Goal: Use online tool/utility: Utilize a website feature to perform a specific function

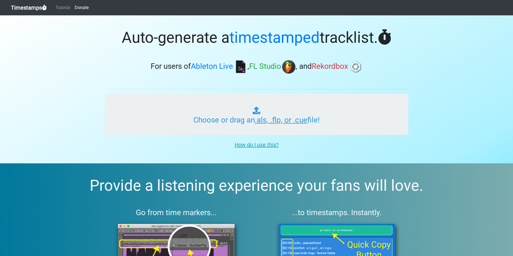
click at [211, 106] on input "Choose or drag an .als, .flp, or .cue file!" at bounding box center [257, 114] width 304 height 41
type input "C:\fakepath\DRUM & BASS SESSIONS #015.als"
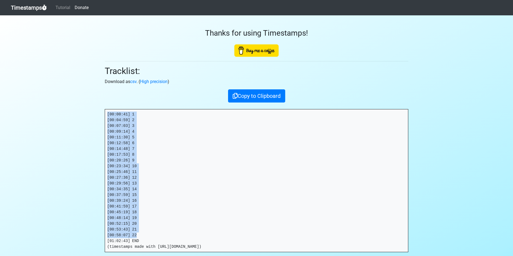
drag, startPoint x: 142, startPoint y: 234, endPoint x: 205, endPoint y: 62, distance: 183.5
click at [87, 108] on section "Thanks for using Timestamps! Tracklist: Download as csv . ( High precision ) Co…" at bounding box center [256, 155] width 513 height 280
copy pre "[00:00:41] 1 [00:04:59] 2 [00:07:03] 3 [00:09:14] 4 [00:11:30] 5 [00:12:58] 6 […"
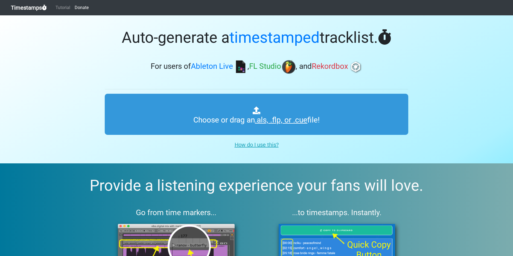
type input "C:\fakepath\WEEKEND SHENANIGANS #015.als"
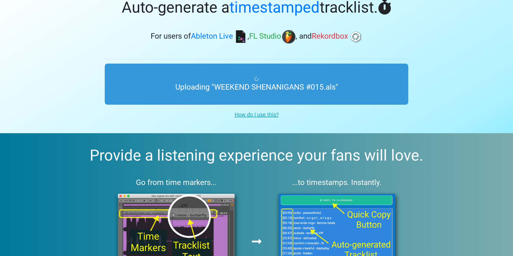
scroll to position [31, 0]
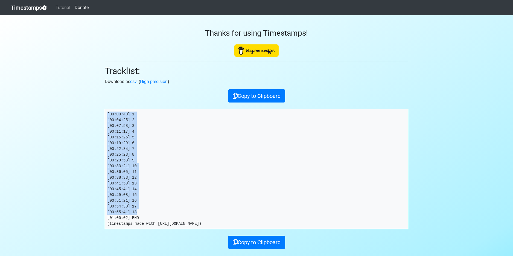
drag, startPoint x: 136, startPoint y: 210, endPoint x: 76, endPoint y: 109, distance: 117.0
click at [76, 109] on section "Thanks for using Timestamps! Tracklist: Download as csv . ( High precision ) Co…" at bounding box center [256, 143] width 513 height 257
copy pre "[00:00:40] 1 [00:04:25] 2 [00:07:58] 3 [00:11:17] 4 [00:15:25] 5 [00:19:29] 6 […"
